Goal: Find specific page/section: Find specific page/section

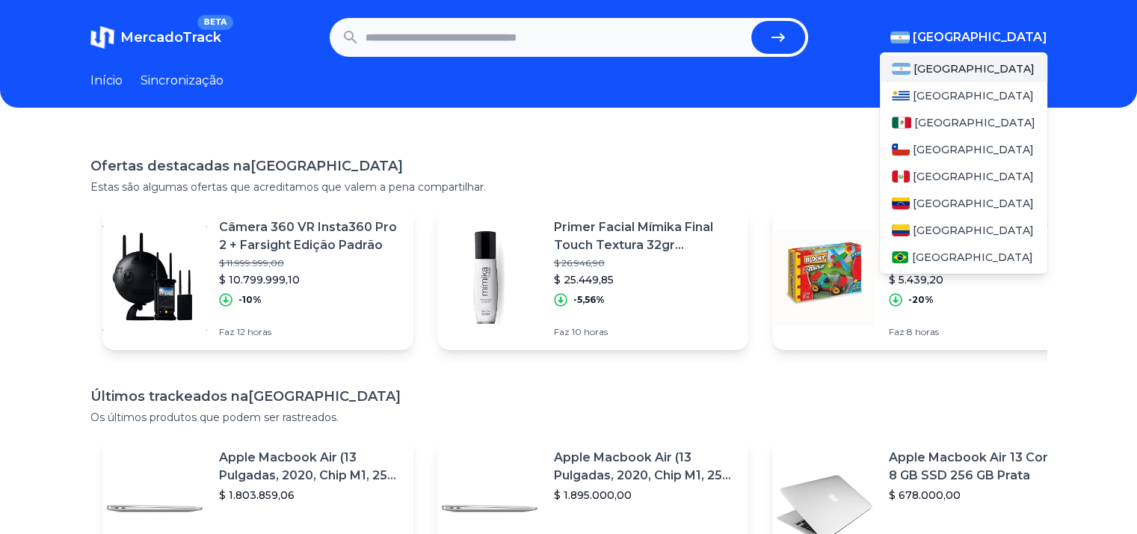
click at [910, 34] on img "button" at bounding box center [899, 37] width 19 height 12
click at [936, 258] on font "[GEOGRAPHIC_DATA]" at bounding box center [971, 256] width 121 height 13
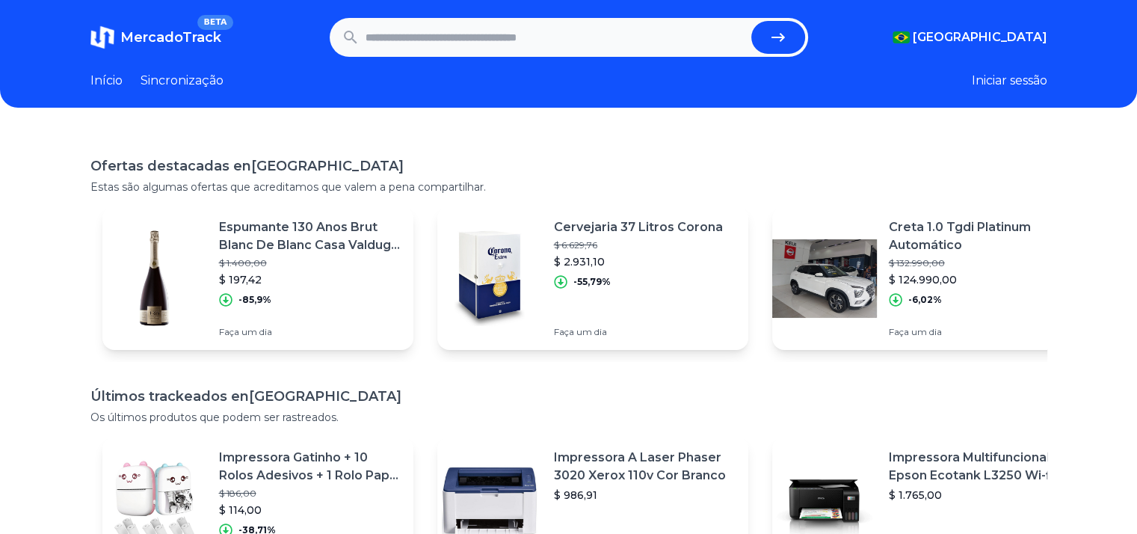
click at [109, 81] on font "Início" at bounding box center [106, 80] width 32 height 14
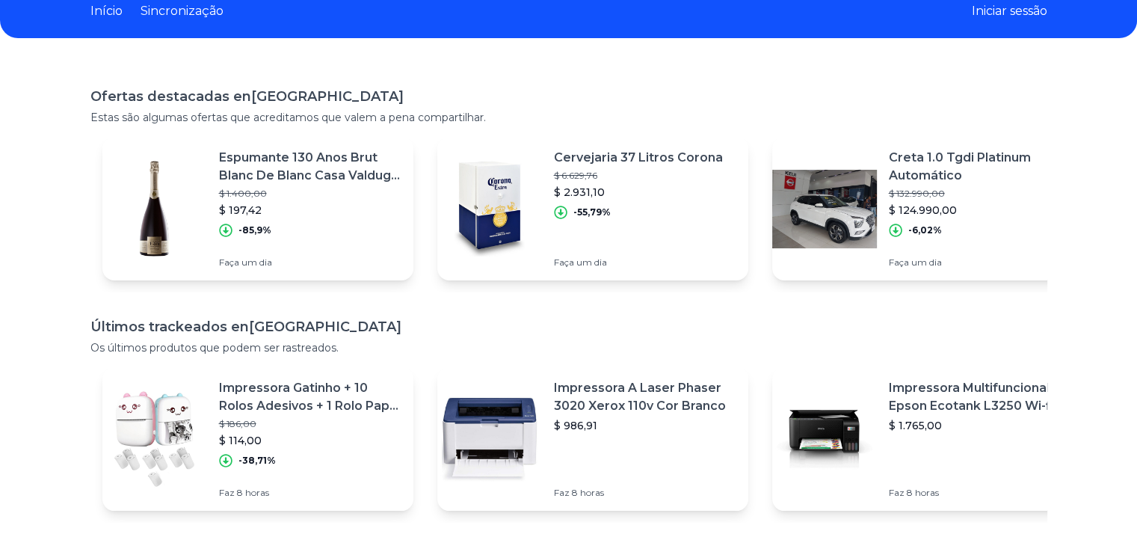
scroll to position [56, 0]
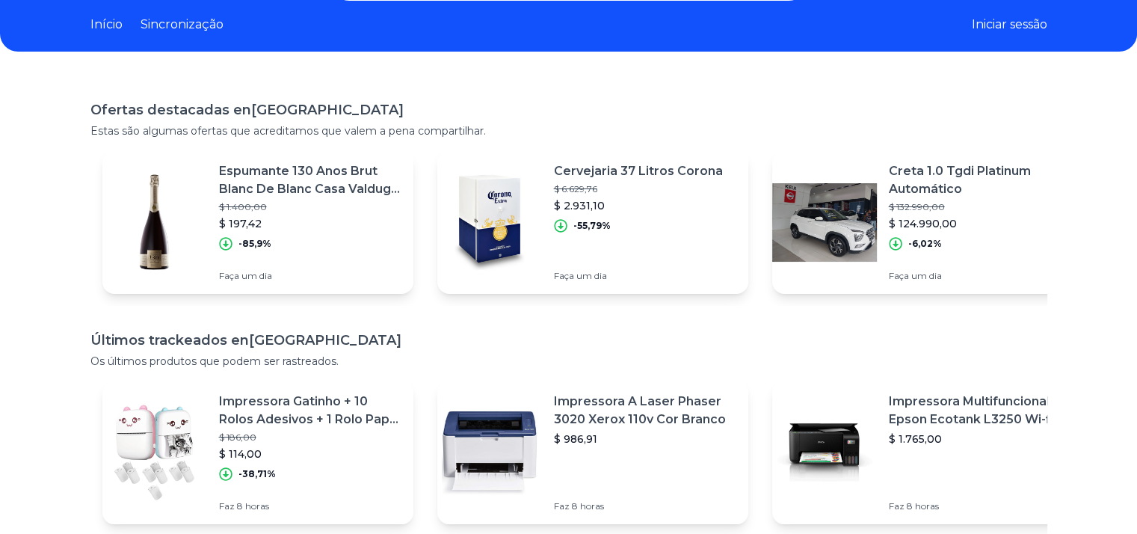
click at [285, 410] on p "Impressora Gatinho + 10 Rolos Adesivos + 1 Rolo Papel Brinde" at bounding box center [310, 411] width 182 height 36
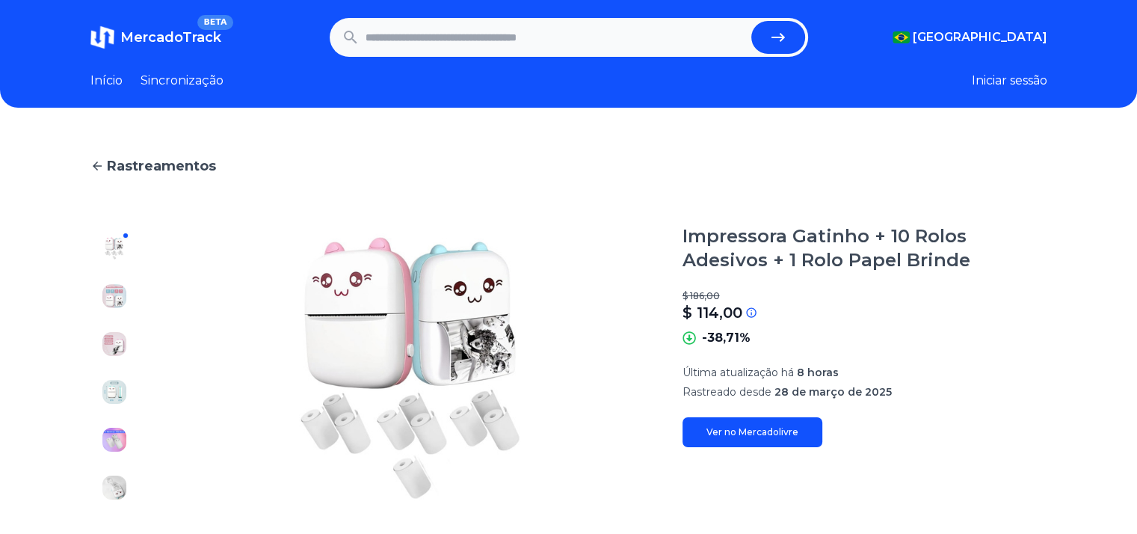
click at [212, 80] on font "Sincronização" at bounding box center [182, 80] width 83 height 14
